Goal: Information Seeking & Learning: Check status

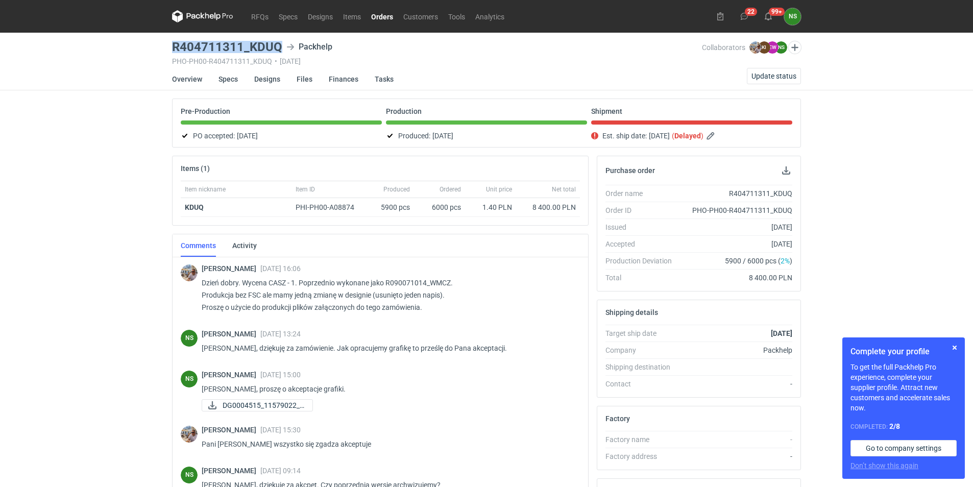
drag, startPoint x: 173, startPoint y: 47, endPoint x: 280, endPoint y: 43, distance: 107.8
click at [280, 43] on h3 "R404711311_KDUQ" at bounding box center [227, 47] width 110 height 12
copy h3 "R404711311_KDUQ"
click at [770, 75] on span "Update status" at bounding box center [774, 76] width 45 height 7
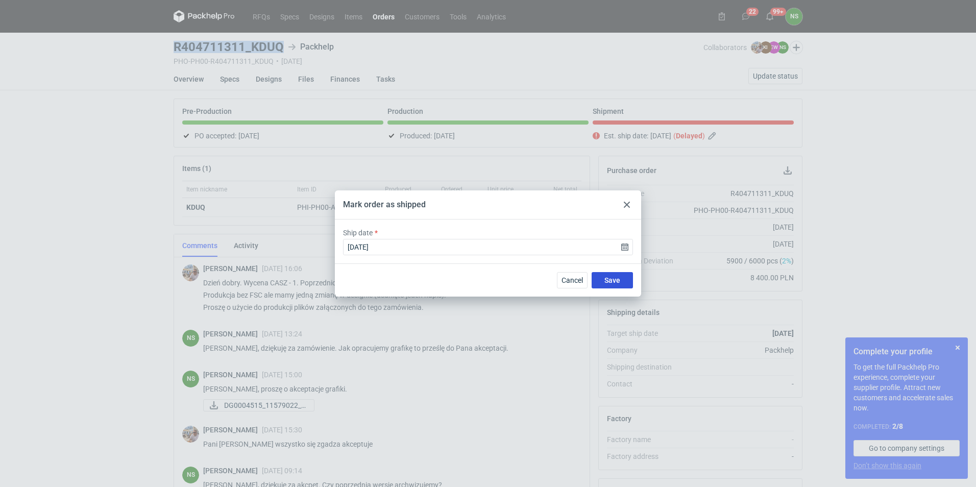
click at [620, 282] on span "Save" at bounding box center [613, 280] width 16 height 7
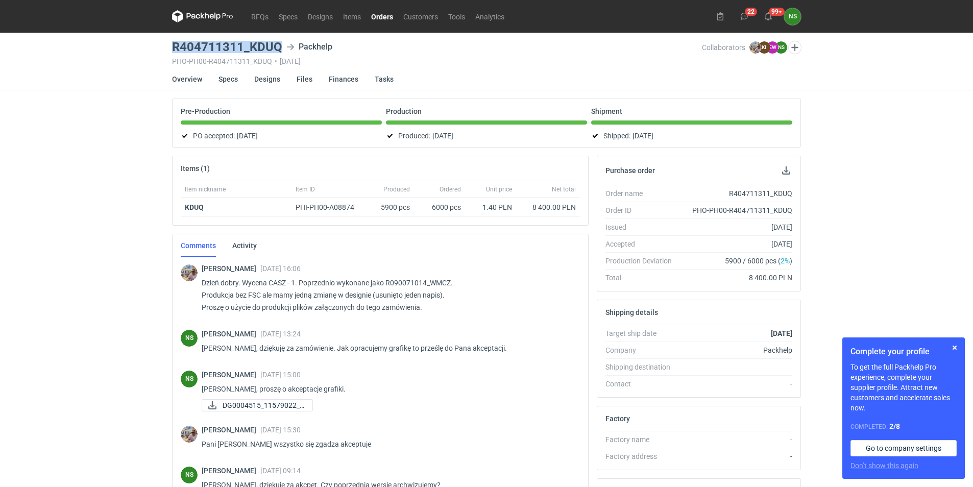
click at [171, 50] on main "R404711311_KDUQ Packhelp PHO-PH00-R404711311_KDUQ • 31/07/2025 Collaborators Mi…" at bounding box center [486, 345] width 637 height 624
drag, startPoint x: 171, startPoint y: 45, endPoint x: 281, endPoint y: 47, distance: 110.3
click at [281, 47] on main "R404711311_KDUQ Packhelp PHO-PH00-R404711311_KDUQ • 31/07/2025 Collaborators Mi…" at bounding box center [486, 345] width 637 height 624
copy h3 "R404711311_KDUQ"
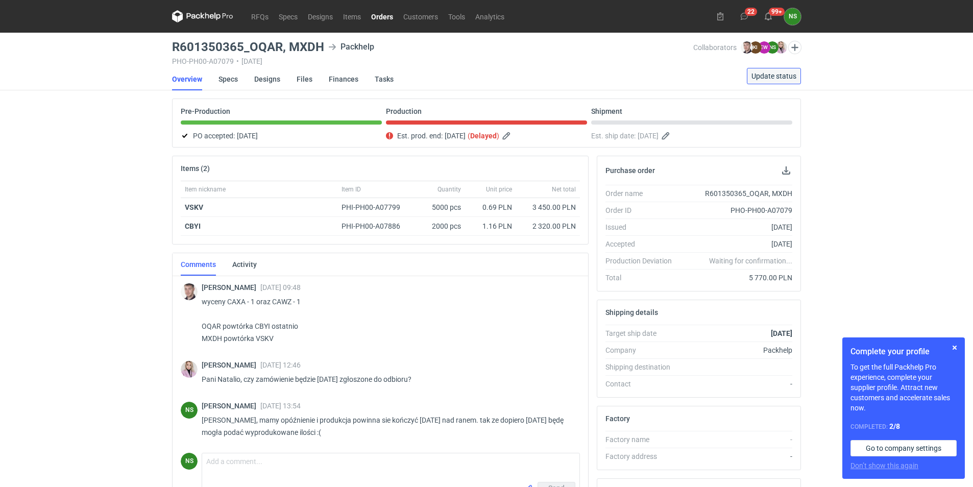
click at [778, 77] on span "Update status" at bounding box center [774, 76] width 45 height 7
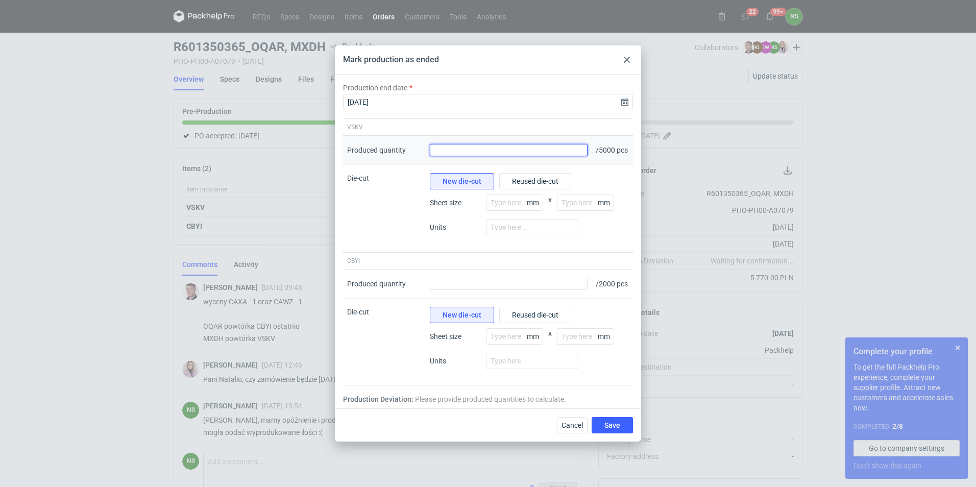
click at [474, 149] on input "Produced quantity" at bounding box center [509, 150] width 158 height 12
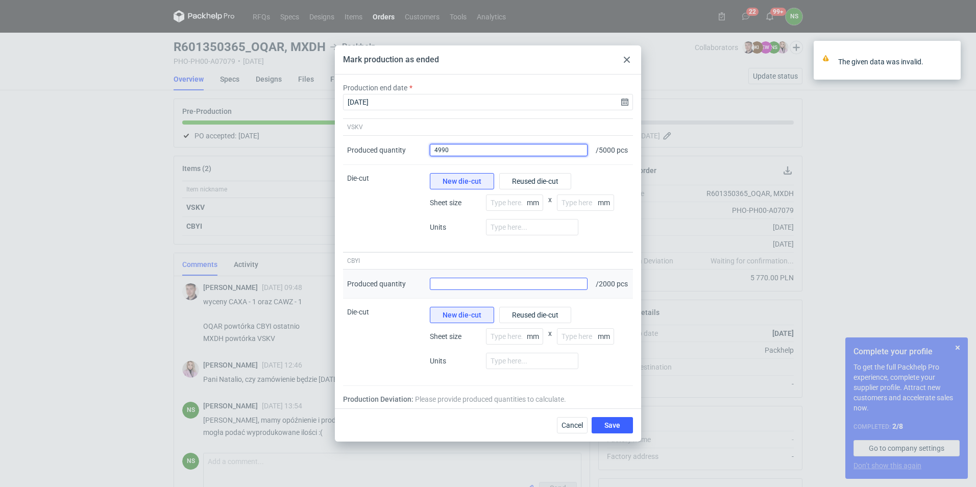
type input "4990"
click at [461, 285] on input "Produced quantity" at bounding box center [509, 284] width 158 height 12
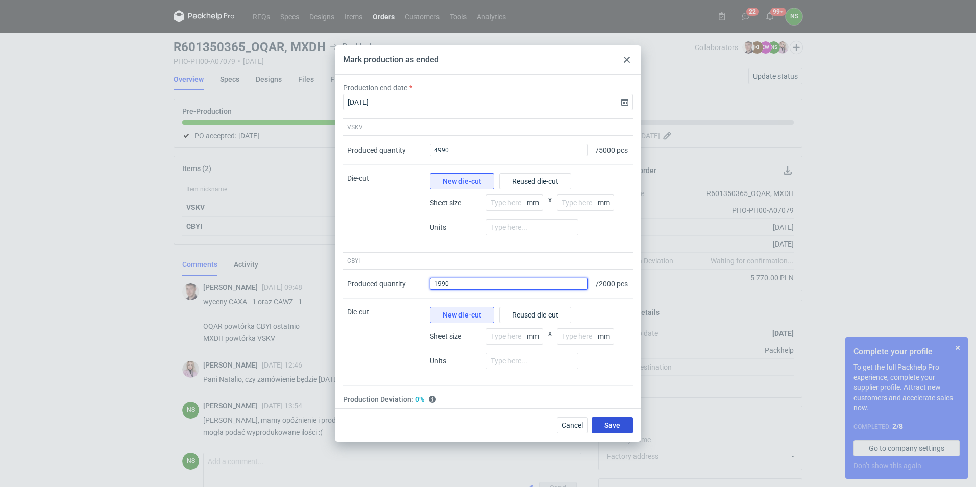
type input "1990"
click at [608, 429] on span "Save" at bounding box center [613, 425] width 16 height 7
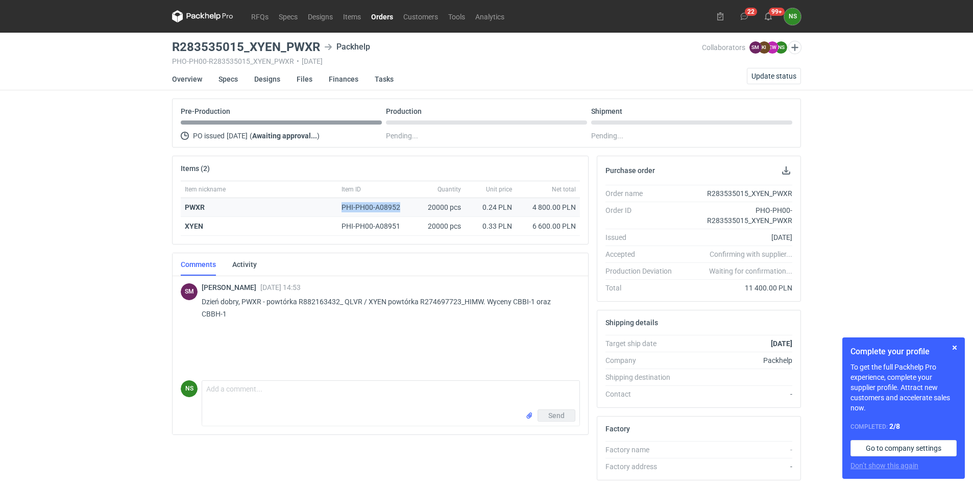
drag, startPoint x: 402, startPoint y: 207, endPoint x: 341, endPoint y: 206, distance: 60.8
click at [341, 206] on div "PHI-PH00-A08952" at bounding box center [376, 207] width 77 height 19
drag, startPoint x: 299, startPoint y: 300, endPoint x: 384, endPoint y: 299, distance: 85.3
click at [384, 299] on p "Dzień dobry, PWXR - powtórka R882163432_ QLVR / XYEN powtórka R274697723_HIMW. …" at bounding box center [387, 308] width 370 height 25
drag, startPoint x: 384, startPoint y: 299, endPoint x: 415, endPoint y: 324, distance: 40.0
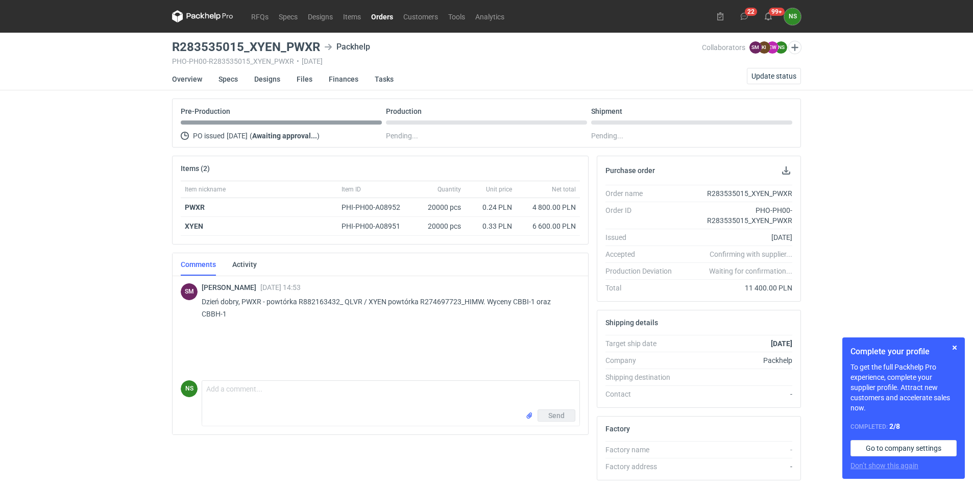
click at [415, 324] on div "[PERSON_NAME] [DATE] 14:53 Dzień [PERSON_NAME], PWXR - powtórka R882163432_ QLV…" at bounding box center [387, 303] width 370 height 41
drag, startPoint x: 420, startPoint y: 301, endPoint x: 460, endPoint y: 298, distance: 40.5
click at [460, 298] on p "Dzień dobry, PWXR - powtórka R882163432_ QLVR / XYEN powtórka R274697723_HIMW. …" at bounding box center [387, 308] width 370 height 25
click at [327, 303] on p "Dzień dobry, PWXR - powtórka R882163432_ QLVR / XYEN powtórka R274697723_HIMW. …" at bounding box center [387, 308] width 370 height 25
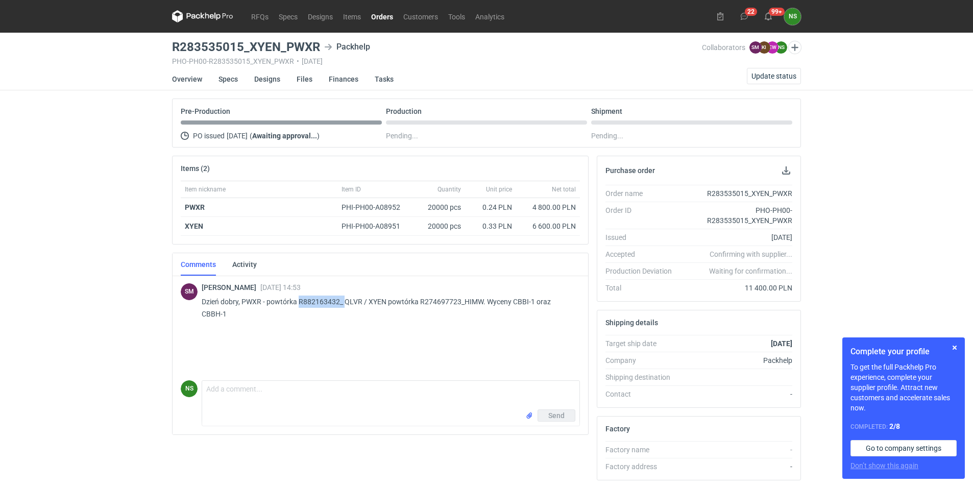
click at [325, 303] on p "Dzień dobry, PWXR - powtórka R882163432_ QLVR / XYEN powtórka R274697723_HIMW. …" at bounding box center [387, 308] width 370 height 25
drag, startPoint x: 339, startPoint y: 301, endPoint x: 267, endPoint y: 303, distance: 71.5
click at [267, 303] on p "Dzień dobry, PWXR - powtórka R882163432_ QLVR / XYEN powtórka R274697723_HIMW. …" at bounding box center [387, 308] width 370 height 25
copy p "powtórka R882163432"
drag, startPoint x: 177, startPoint y: 49, endPoint x: 319, endPoint y: 43, distance: 142.6
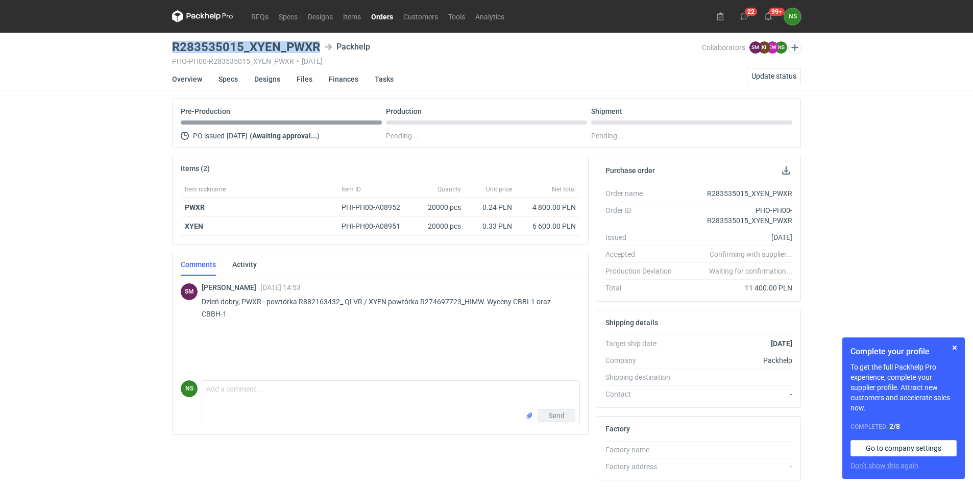
click at [319, 43] on main "R283535015_XYEN_PWXR Packhelp PHO-PH00-R283535015_XYEN_PWXR • 21/08/2025 Collab…" at bounding box center [486, 350] width 637 height 634
copy h3 "R283535015_XYEN_PWXR"
click at [195, 208] on strong "PWXR" at bounding box center [195, 207] width 20 height 8
click at [327, 301] on p "Dzień dobry, PWXR - powtórka R882163432_ QLVR / XYEN powtórka R274697723_HIMW. …" at bounding box center [387, 308] width 370 height 25
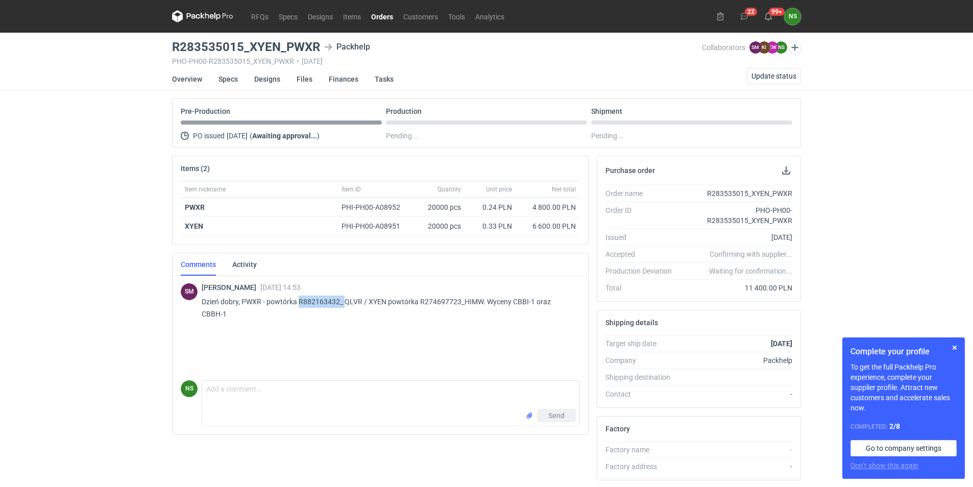
copy p "R882163432_"
click at [444, 298] on p "Dzień dobry, PWXR - powtórka R882163432_ QLVR / XYEN powtórka R274697723_HIMW. …" at bounding box center [387, 308] width 370 height 25
drag, startPoint x: 459, startPoint y: 300, endPoint x: 420, endPoint y: 300, distance: 38.8
click at [420, 300] on p "Dzień dobry, PWXR - powtórka R882163432_ QLVR / XYEN powtórka R274697723_HIMW. …" at bounding box center [387, 308] width 370 height 25
copy p "R274697723"
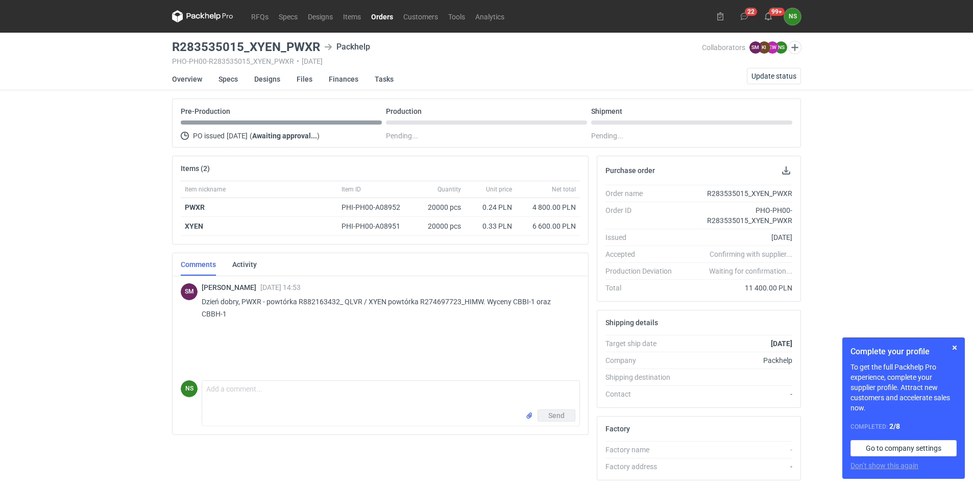
click at [561, 300] on p "Dzień dobry, PWXR - powtórka R882163432_ QLVR / XYEN powtórka R274697723_HIMW. …" at bounding box center [387, 308] width 370 height 25
copy p "CBBH"
click at [518, 303] on p "Dzień dobry, PWXR - powtórka R882163432_ QLVR / XYEN powtórka R274697723_HIMW. …" at bounding box center [387, 308] width 370 height 25
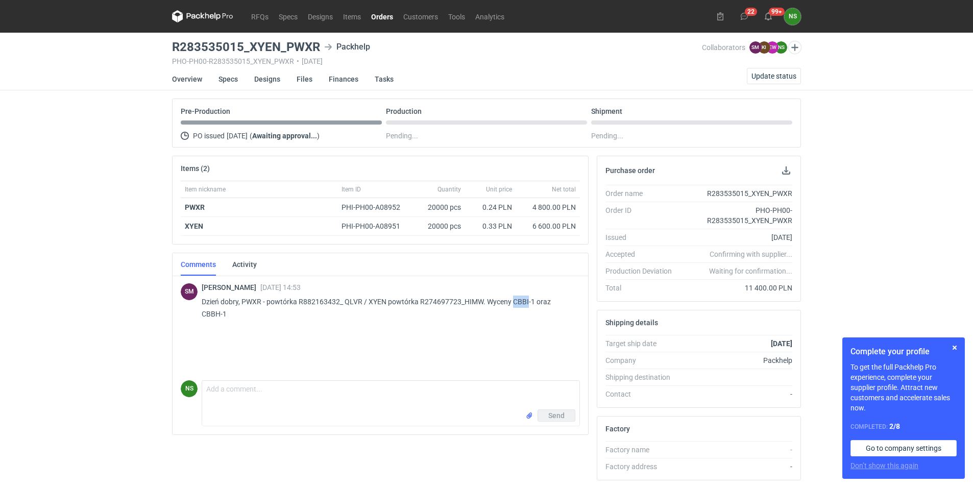
copy p "CBBI"
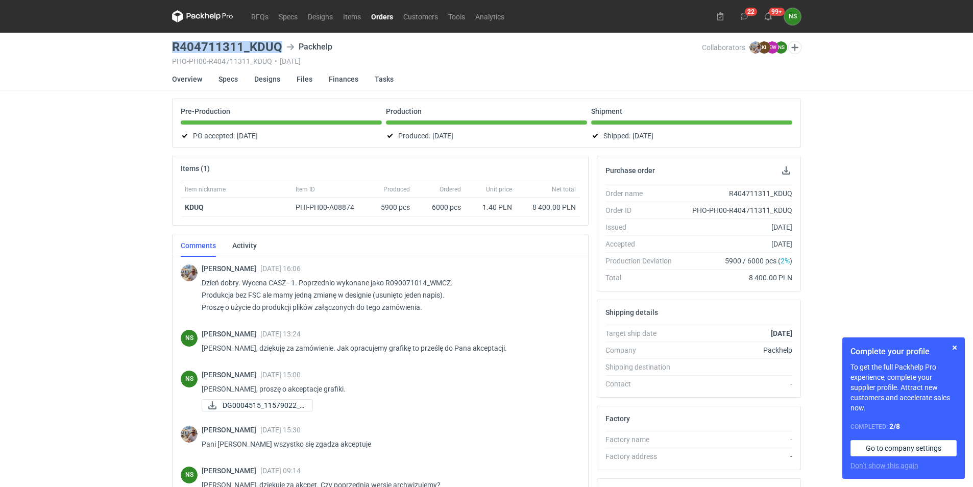
click at [198, 12] on icon at bounding box center [202, 16] width 61 height 12
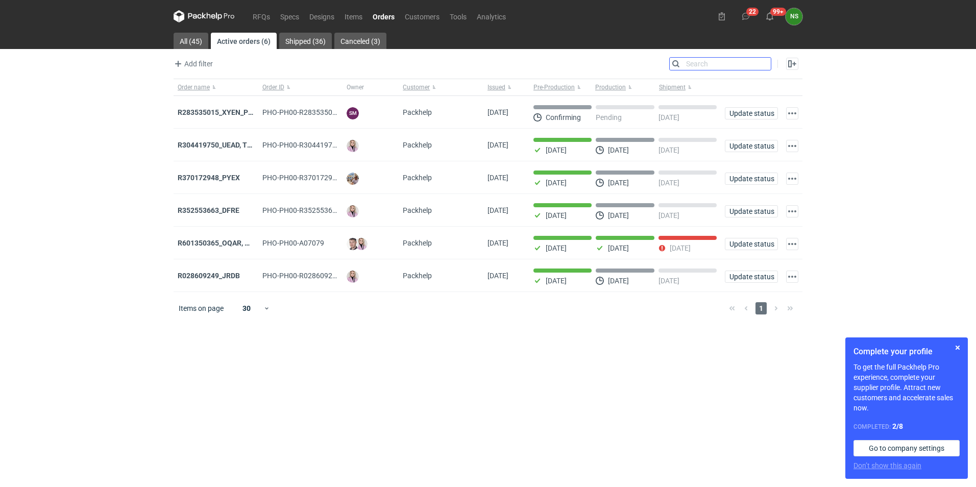
click at [759, 58] on input "Search" at bounding box center [720, 64] width 101 height 12
click at [264, 18] on link "RFQs" at bounding box center [262, 16] width 28 height 12
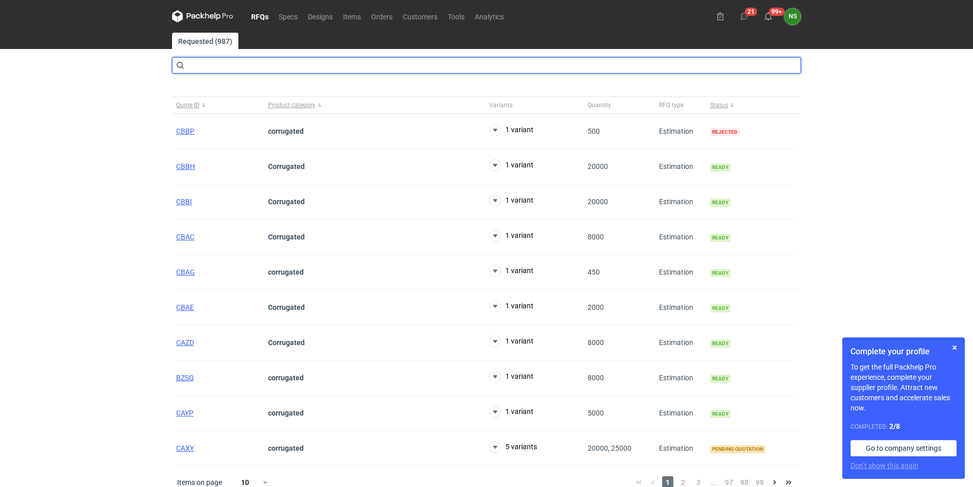
click at [251, 70] on input "text" at bounding box center [486, 65] width 629 height 16
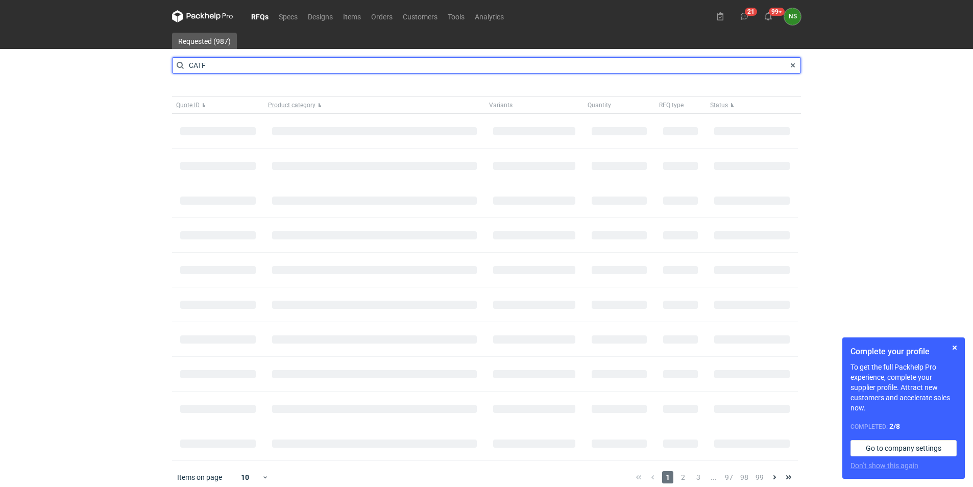
type input "CATF"
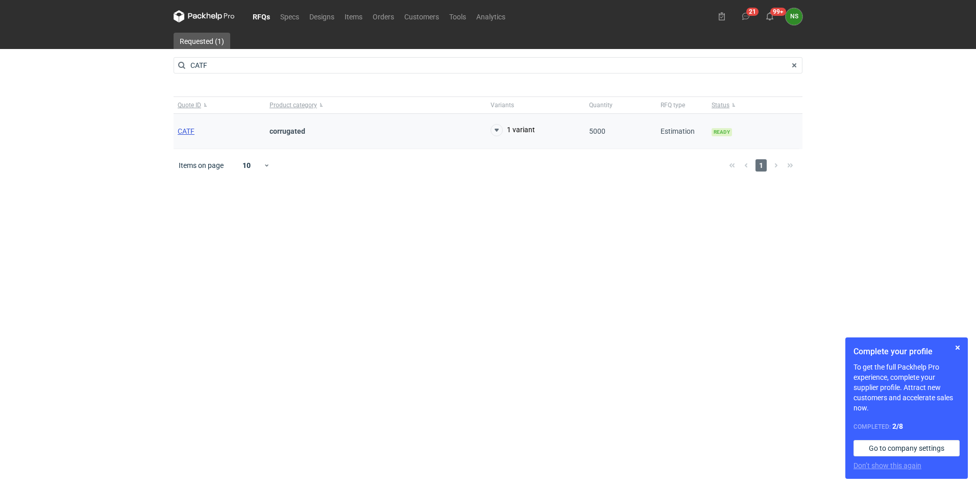
click at [184, 130] on span "CATF" at bounding box center [186, 131] width 17 height 8
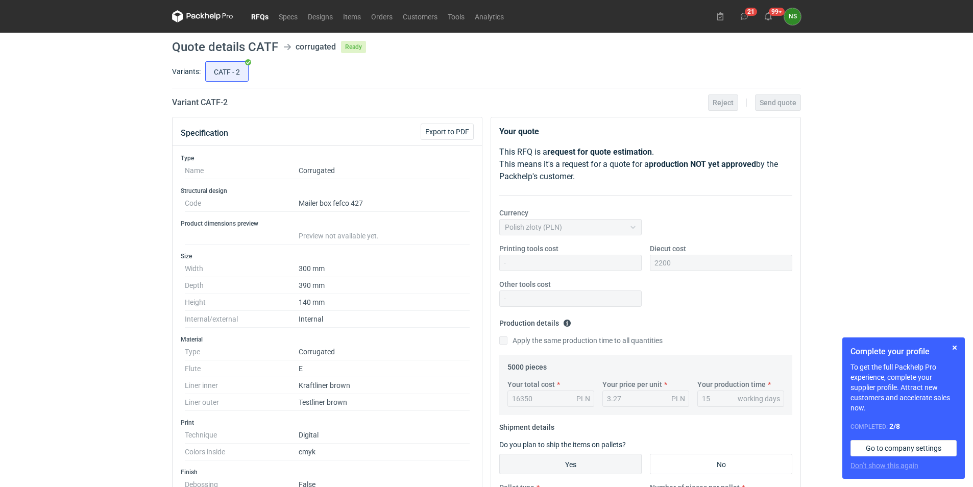
click at [268, 45] on h1 "Quote details CATF" at bounding box center [225, 47] width 106 height 12
copy h1 "CATF"
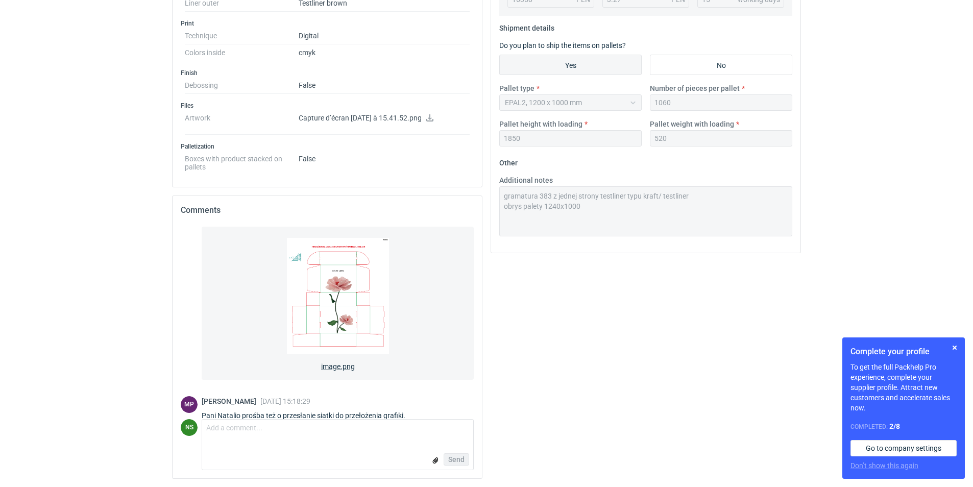
scroll to position [218, 0]
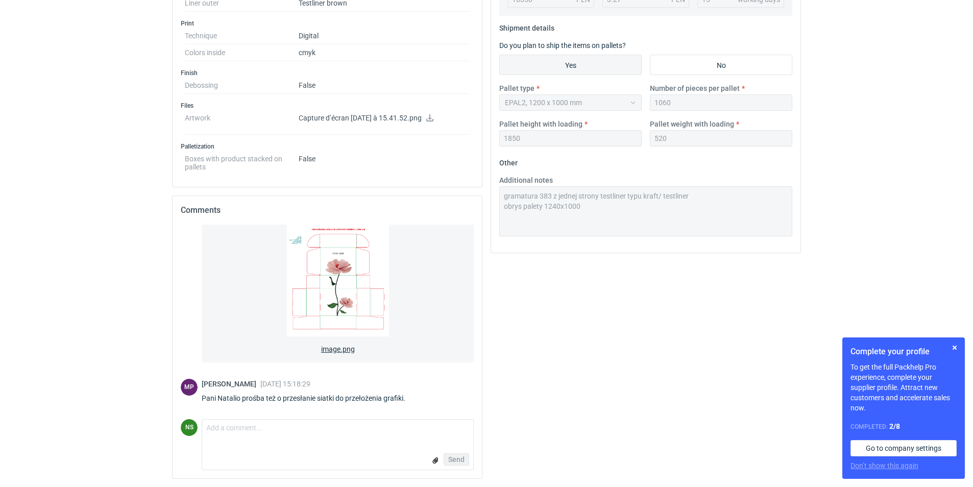
click at [333, 347] on span "image.png" at bounding box center [338, 347] width 34 height 14
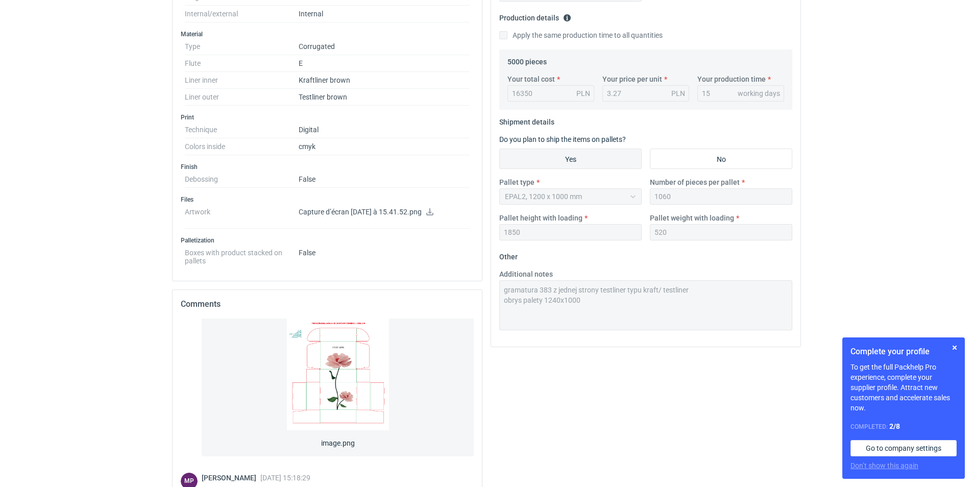
scroll to position [306, 0]
